Goal: Task Accomplishment & Management: Complete application form

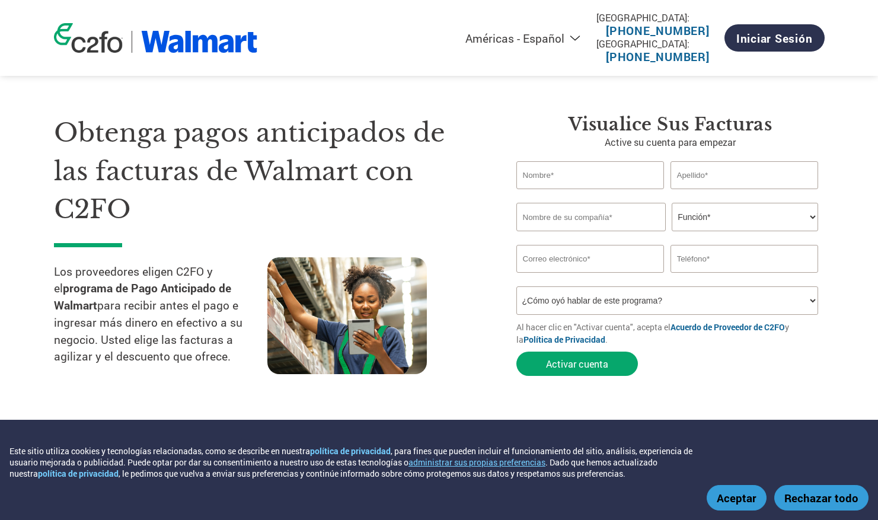
select select "es-MX"
type input "set"
type input "[PERSON_NAME]"
type input "ASI FOODS SA DE CV"
type input "[EMAIL_ADDRESS][PERSON_NAME][DOMAIN_NAME]"
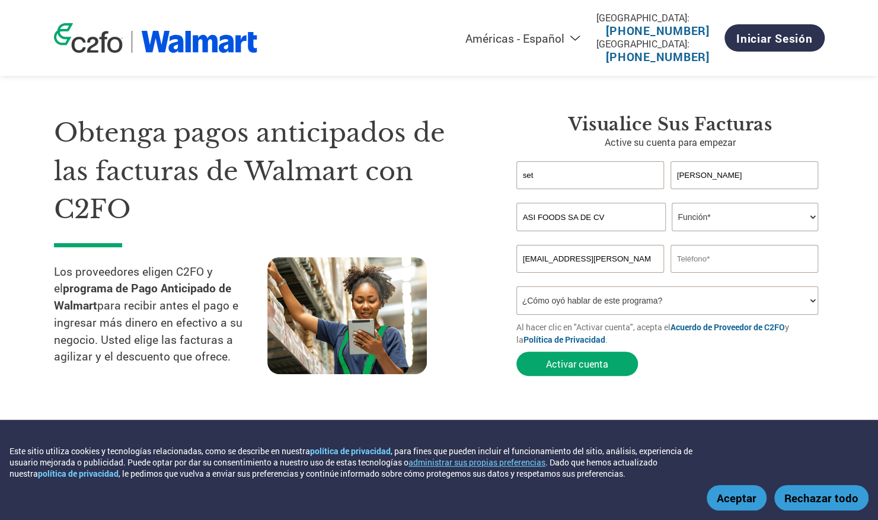
type input "5559098135"
click at [711, 218] on select "Función* Director financiero Interventor Gestor de créditos Director de finanza…" at bounding box center [745, 217] width 146 height 28
select select "OWNER_FOUNDER"
click at [672, 203] on select "Función* Director financiero Interventor Gestor de créditos Director de finanza…" at bounding box center [745, 217] width 146 height 28
click at [571, 303] on select "¿Cómo oyó hablar de este programa? Recibió una carta Correo electrónico Redes s…" at bounding box center [667, 300] width 302 height 28
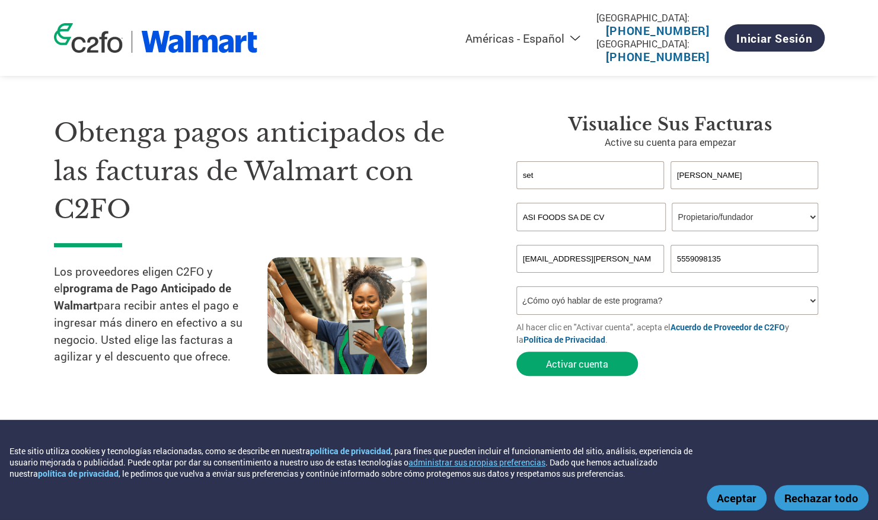
select select "Email"
click at [516, 288] on select "¿Cómo oyó hablar de este programa? Recibió una carta Correo electrónico Redes s…" at bounding box center [667, 300] width 302 height 28
click at [568, 369] on button "Activar cuenta" at bounding box center [577, 363] width 122 height 24
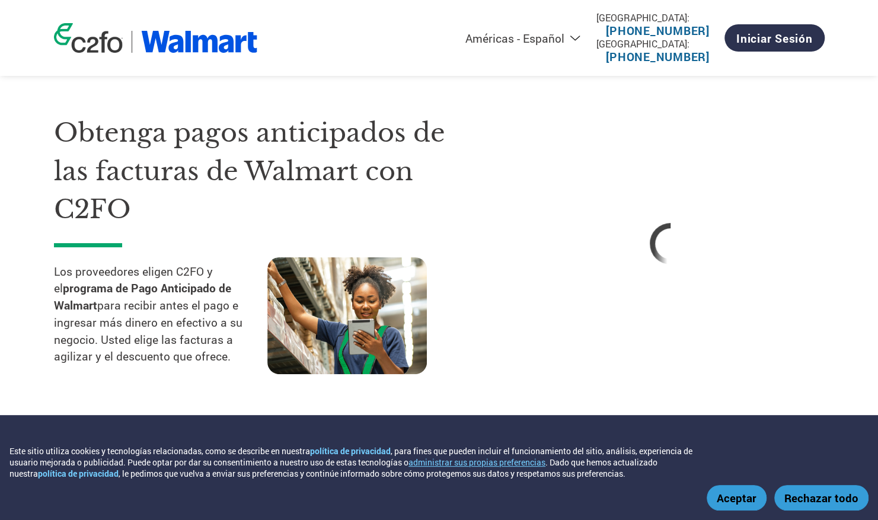
select select "es-MX"
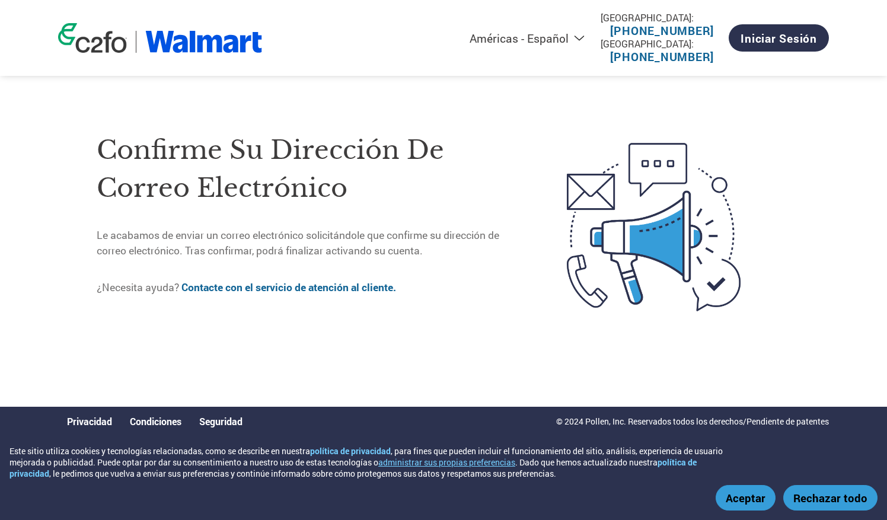
click at [747, 503] on button "Aceptar" at bounding box center [745, 497] width 60 height 25
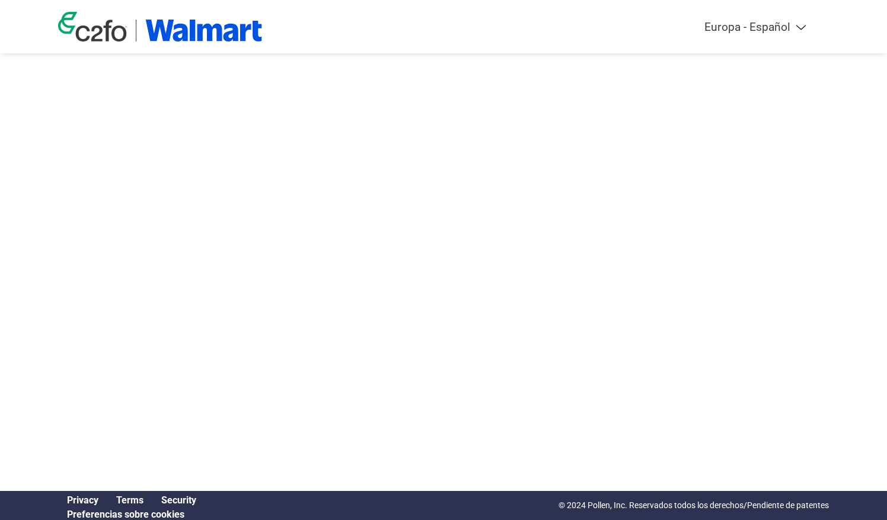
select select "es-ES"
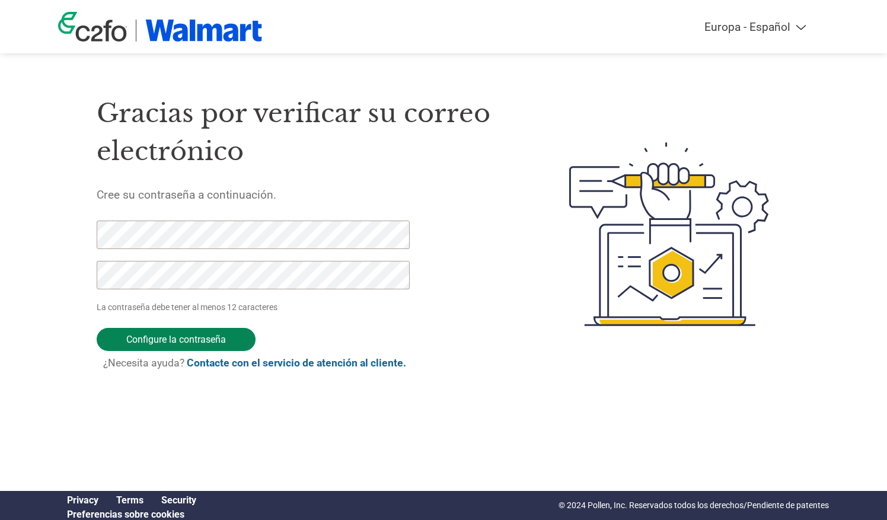
click at [184, 341] on input "Configure la contraseña" at bounding box center [176, 339] width 159 height 23
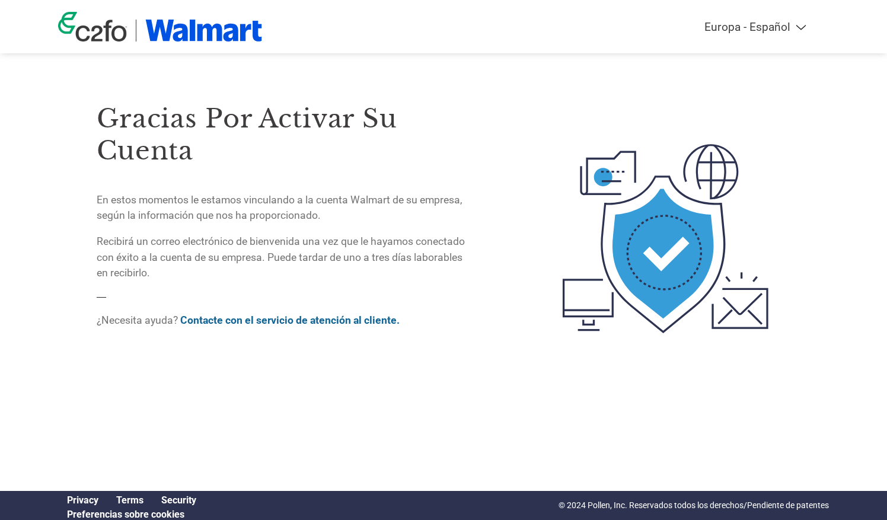
click at [546, 139] on img at bounding box center [666, 238] width 250 height 323
